Goal: Find specific fact: Find specific fact

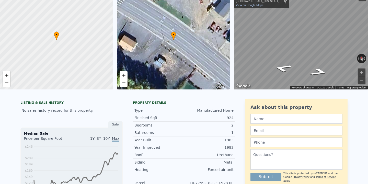
scroll to position [6, 0]
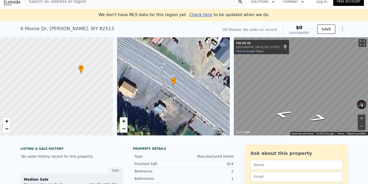
drag, startPoint x: 69, startPoint y: 100, endPoint x: 63, endPoint y: 62, distance: 38.9
click at [63, 62] on div at bounding box center [56, 87] width 135 height 118
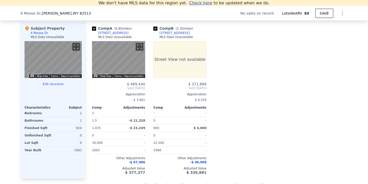
scroll to position [500, 0]
click at [118, 34] on div "[STREET_ADDRESS]" at bounding box center [113, 33] width 30 height 4
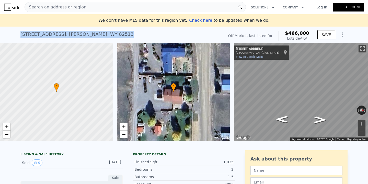
drag, startPoint x: 103, startPoint y: 35, endPoint x: 21, endPoint y: 34, distance: 81.8
click at [21, 34] on div "308 Washakie Ave , Dubois , WY 82513 No sales on record (~ARV $466k )" at bounding box center [121, 36] width 202 height 14
copy div "308 Washakie Ave , Dubois , WY 82513"
